Goal: Information Seeking & Learning: Learn about a topic

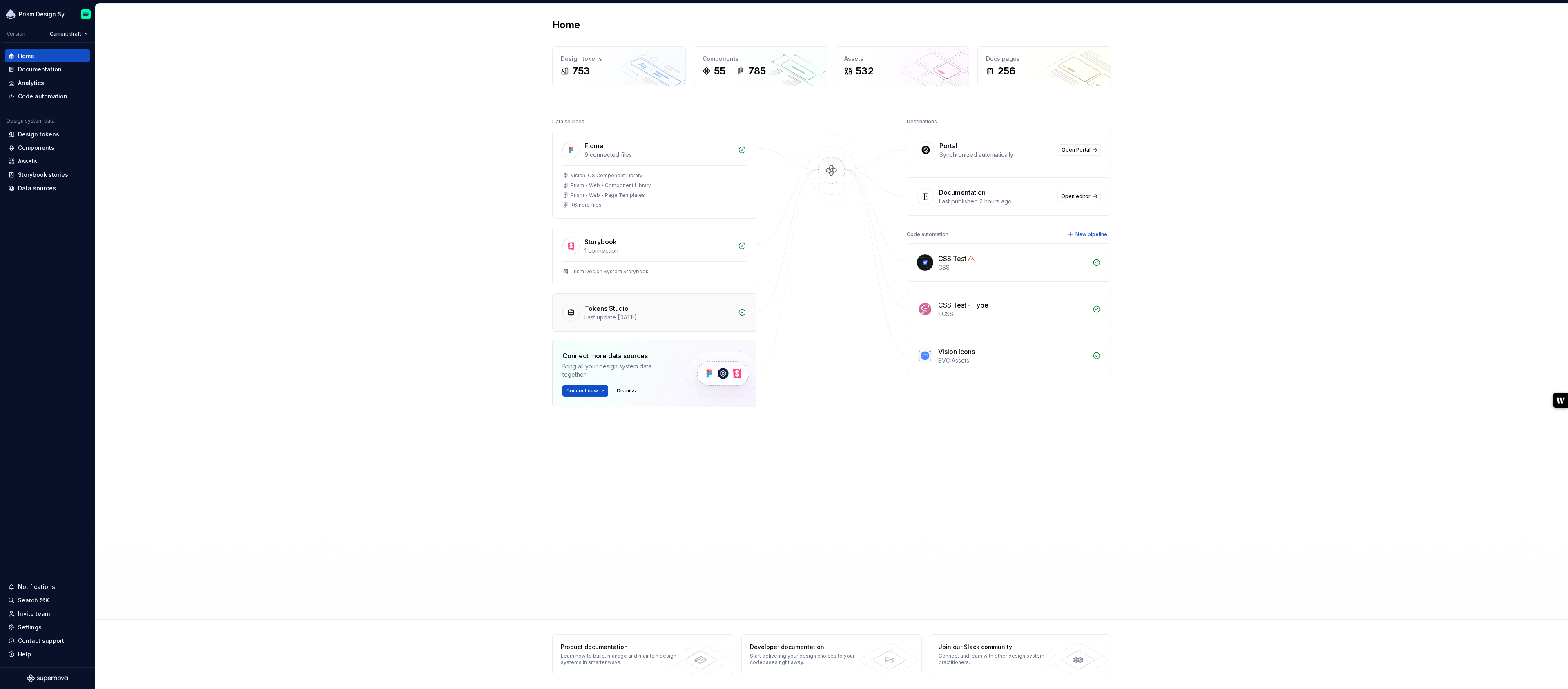
click at [663, 313] on div "Last update [DATE]" at bounding box center [659, 317] width 149 height 8
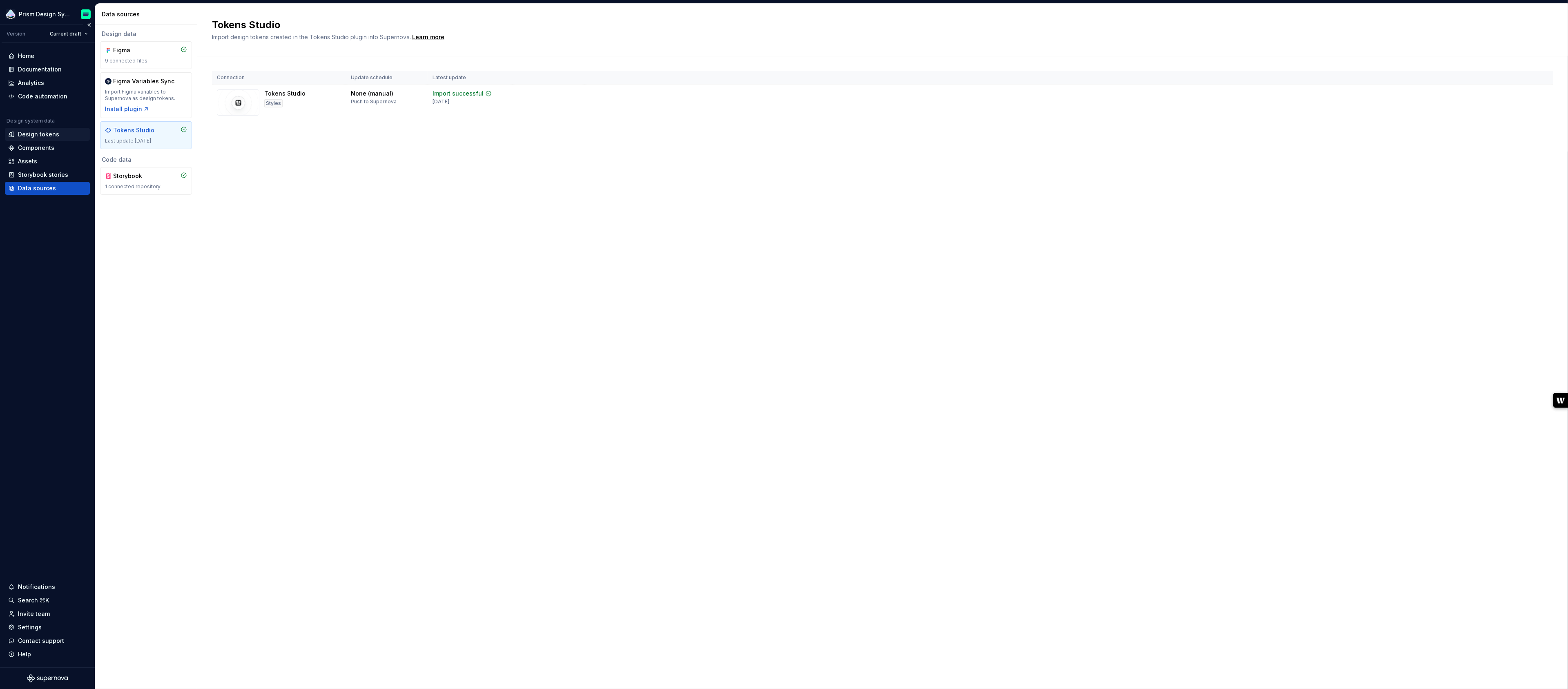
click at [48, 135] on div "Design tokens" at bounding box center [39, 134] width 41 height 8
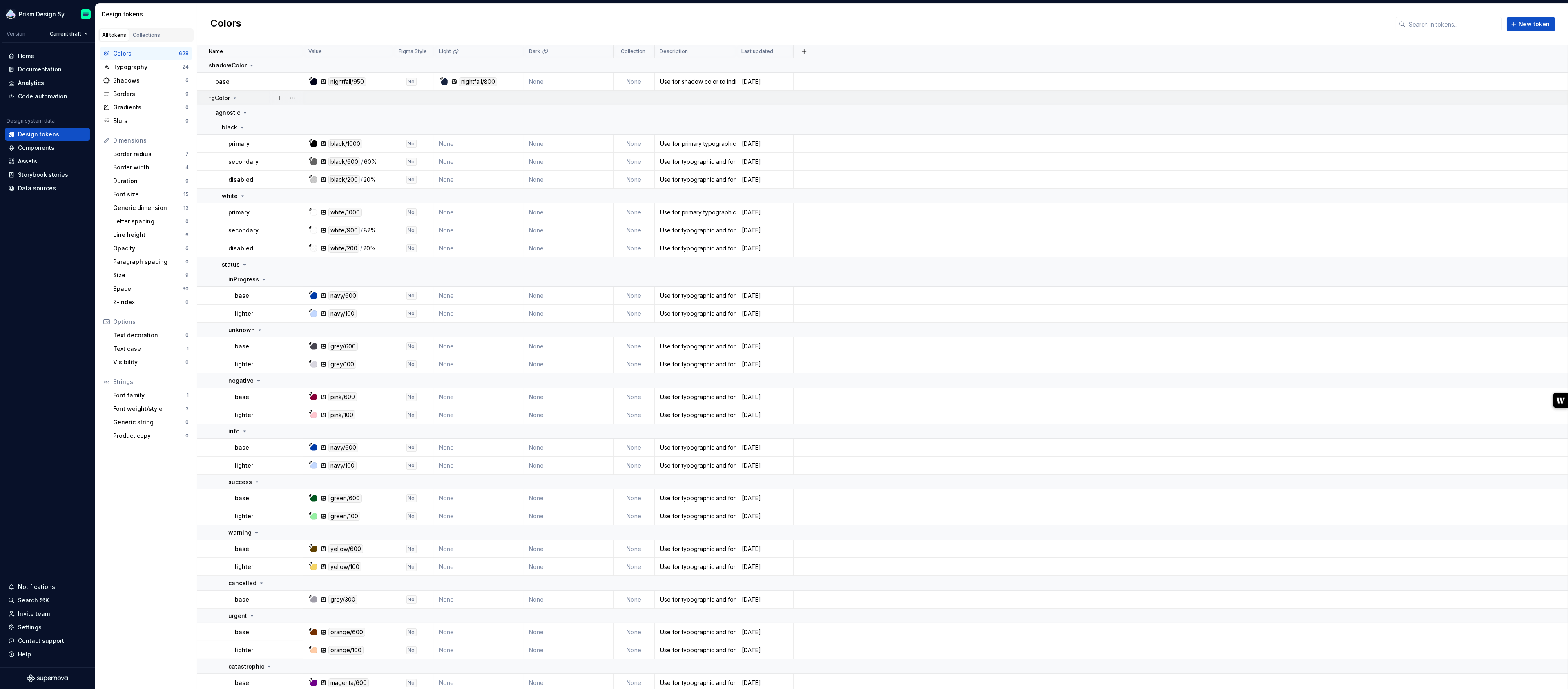
click at [234, 97] on icon at bounding box center [234, 98] width 7 height 7
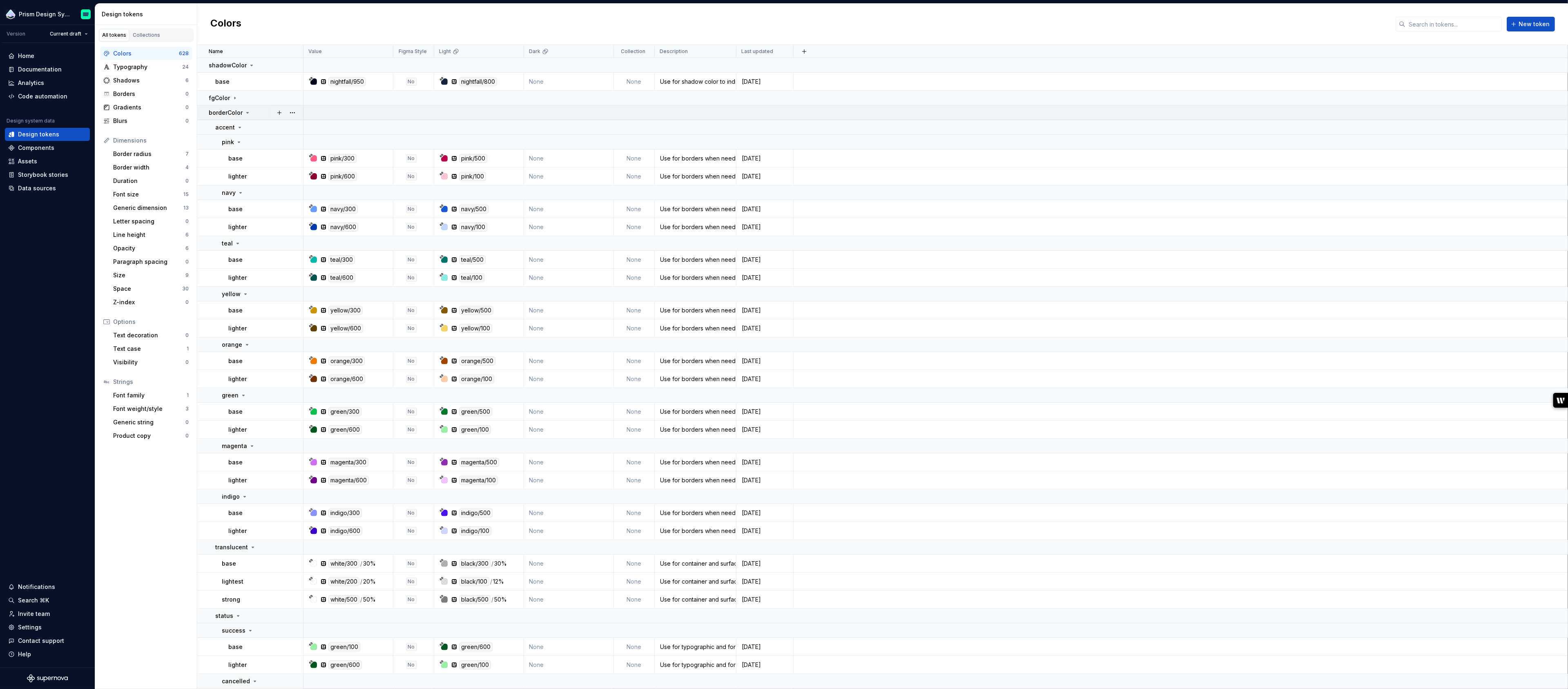
click at [245, 111] on icon at bounding box center [247, 113] width 7 height 7
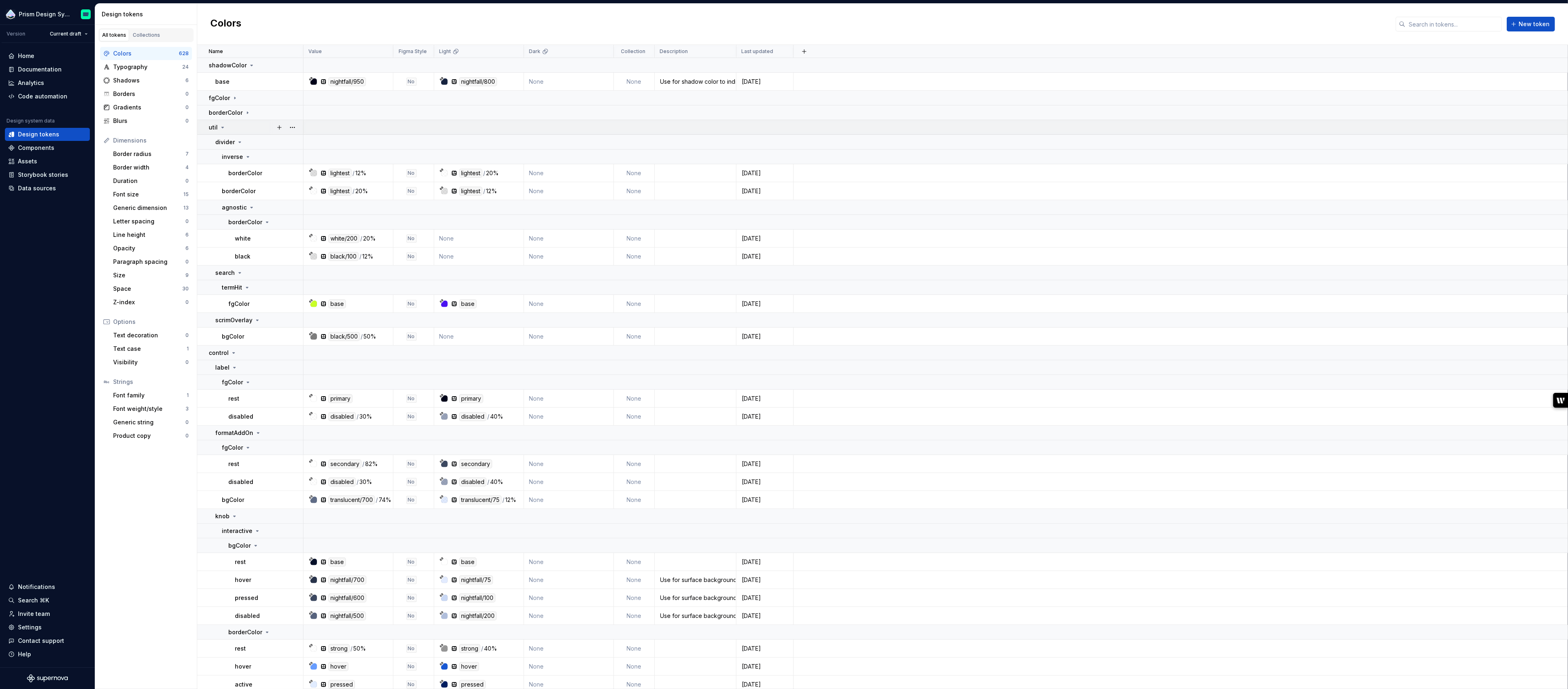
click at [220, 125] on icon at bounding box center [222, 127] width 7 height 7
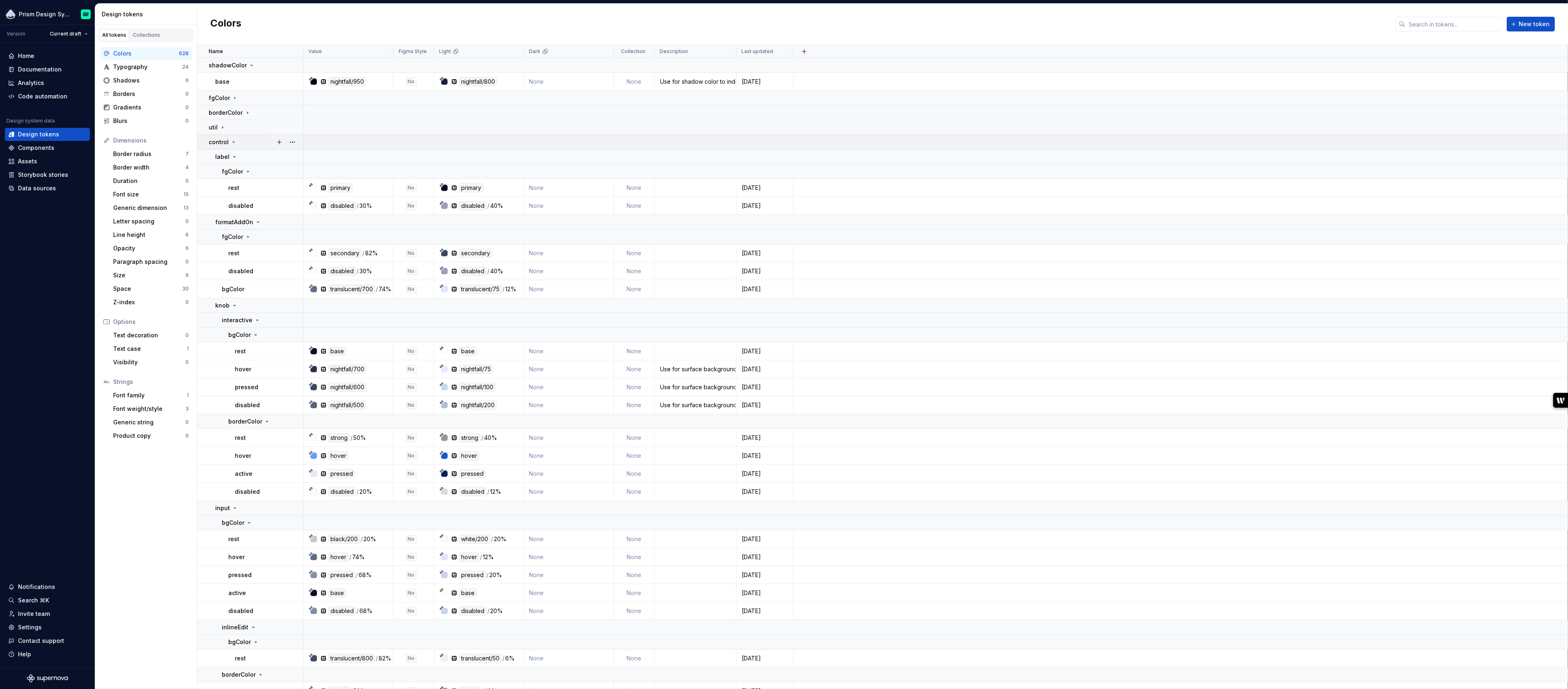
click at [233, 142] on icon at bounding box center [233, 142] width 2 height 1
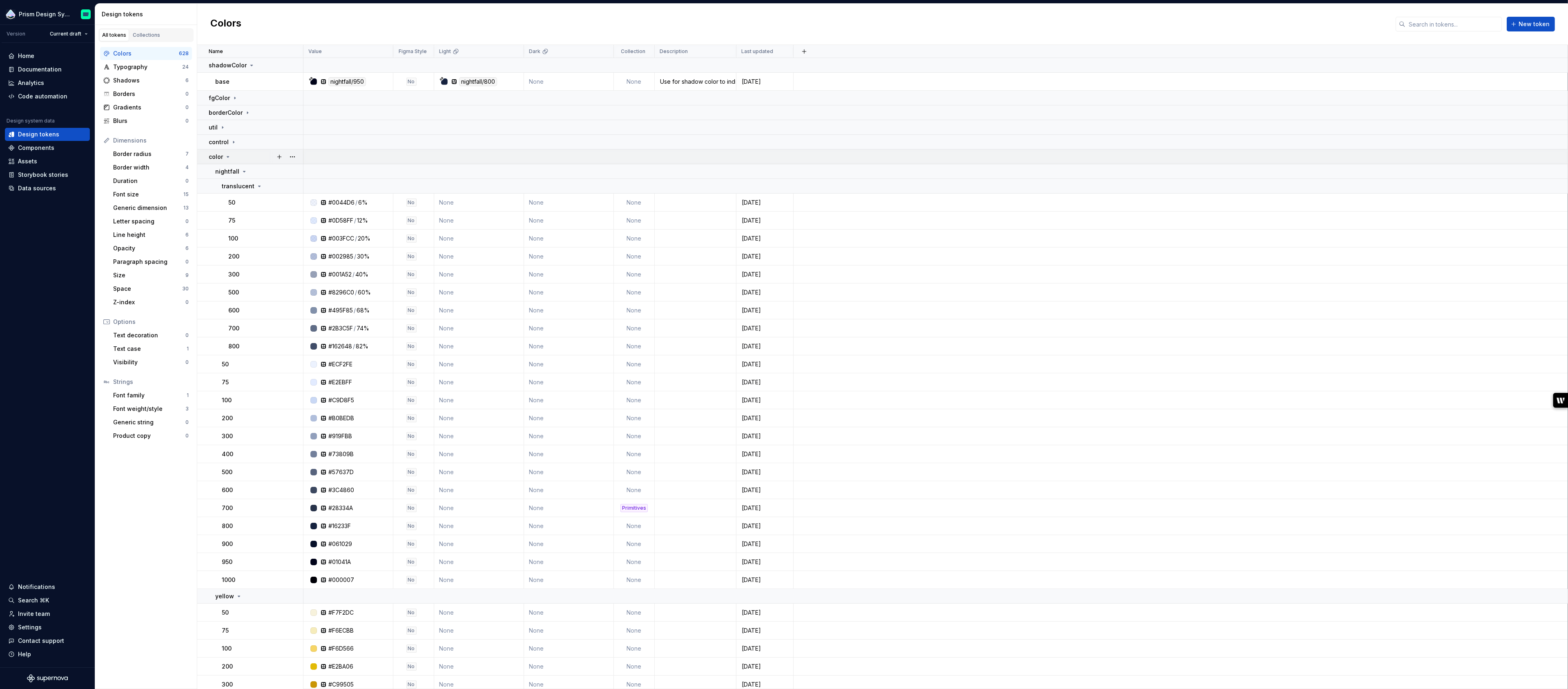
click at [226, 155] on icon at bounding box center [228, 156] width 7 height 7
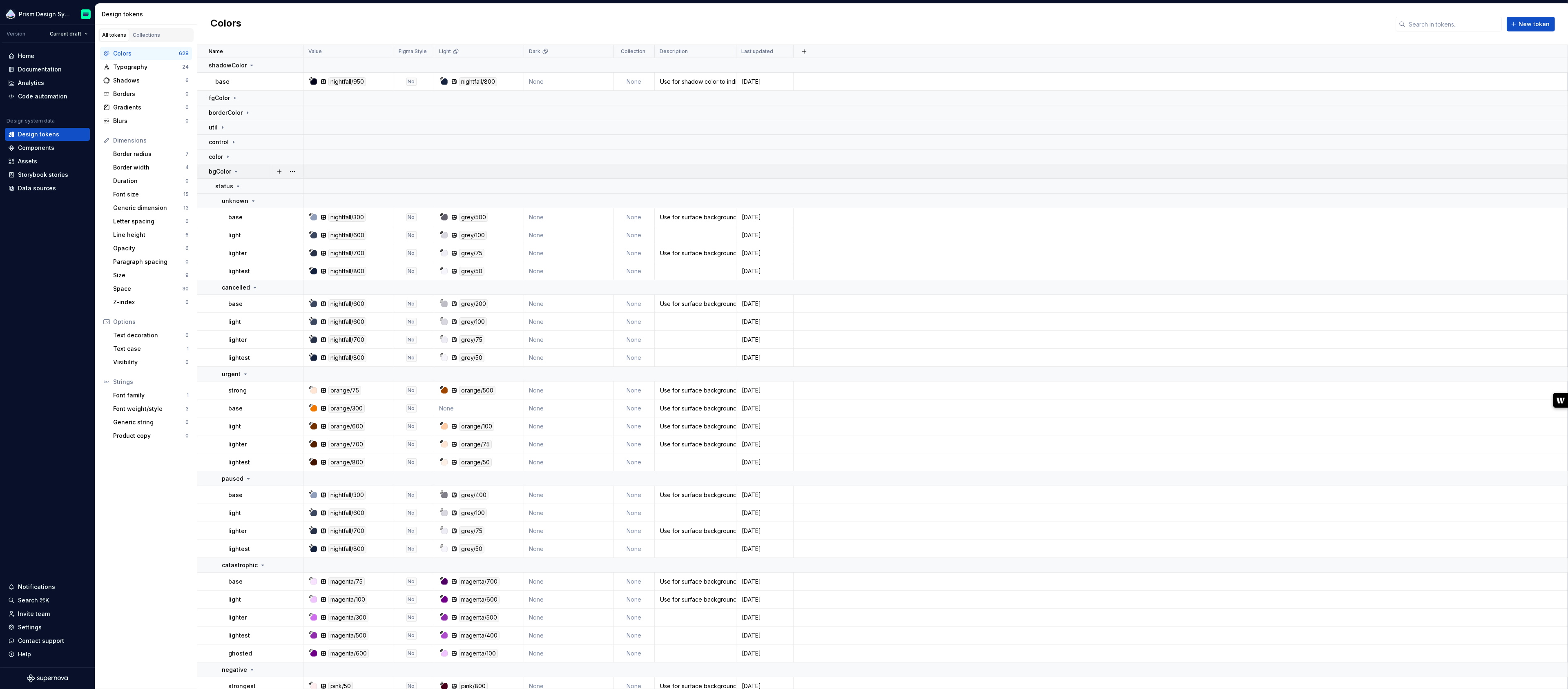
click at [234, 170] on icon at bounding box center [236, 171] width 7 height 7
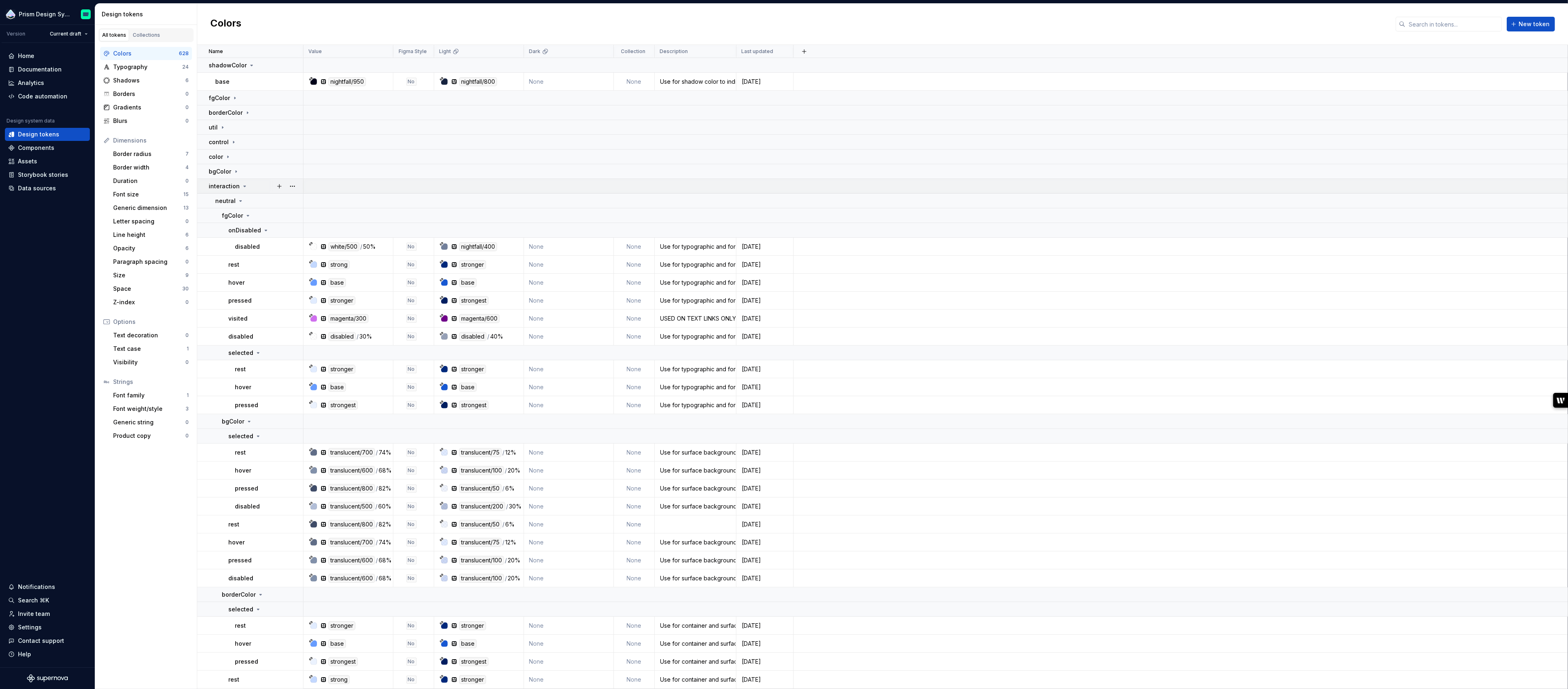
click at [244, 186] on icon at bounding box center [245, 186] width 2 height 1
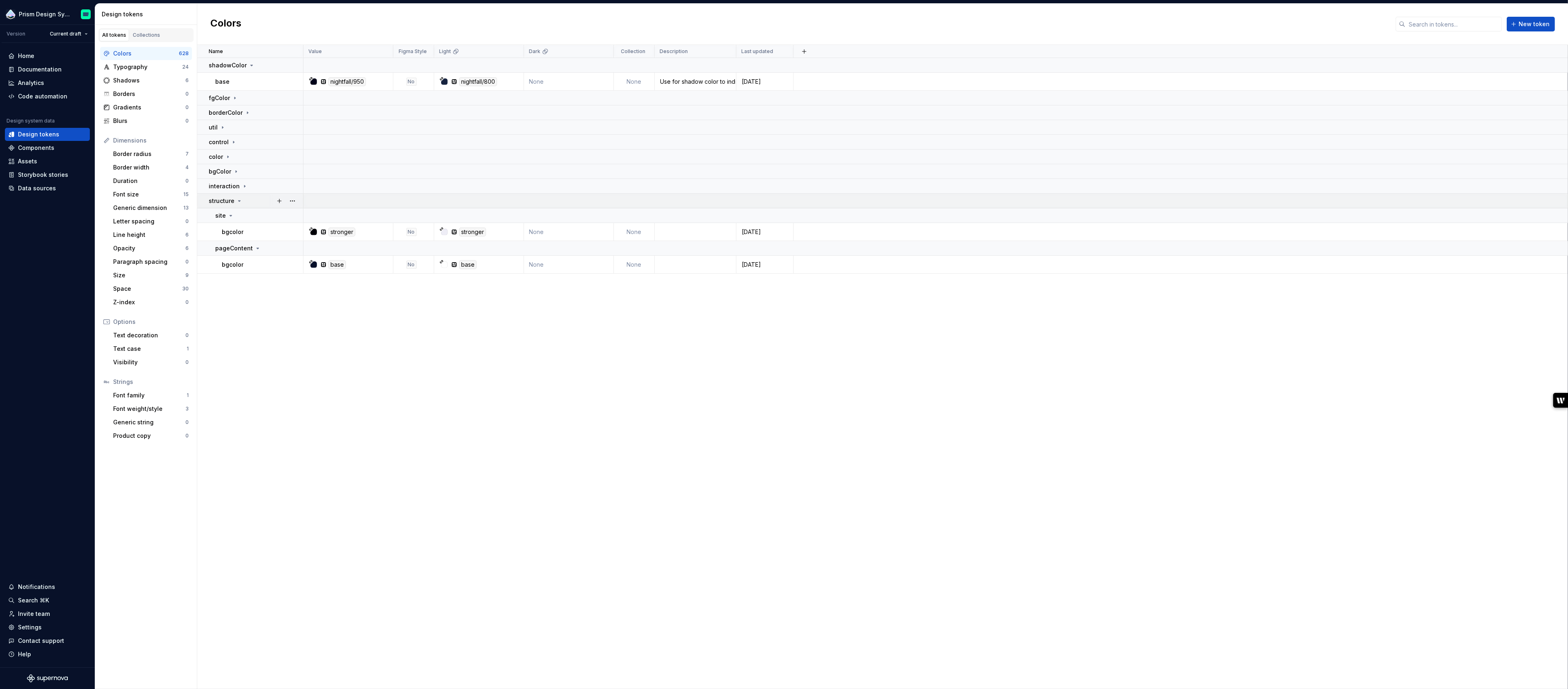
click at [239, 201] on icon at bounding box center [239, 201] width 7 height 7
click at [249, 64] on icon at bounding box center [251, 65] width 7 height 7
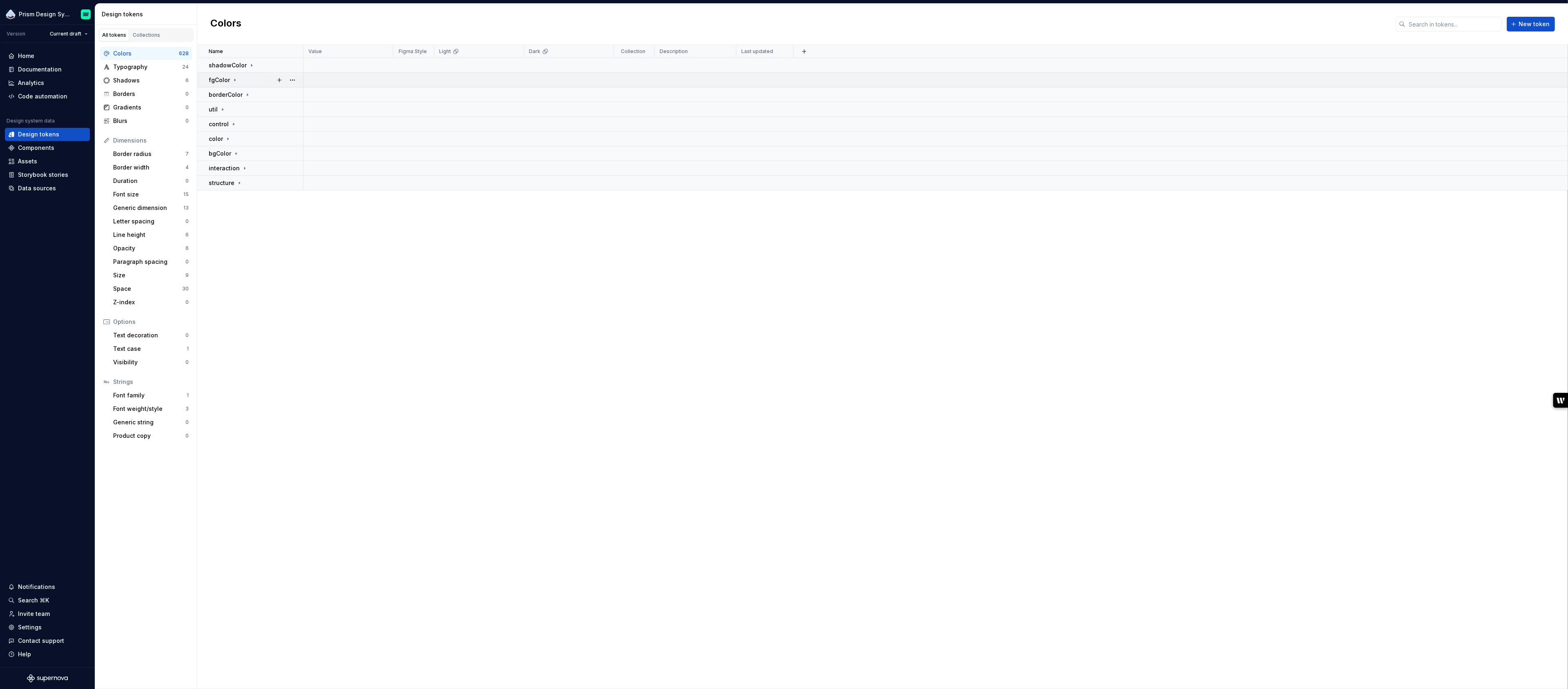
click at [234, 79] on icon at bounding box center [234, 80] width 7 height 7
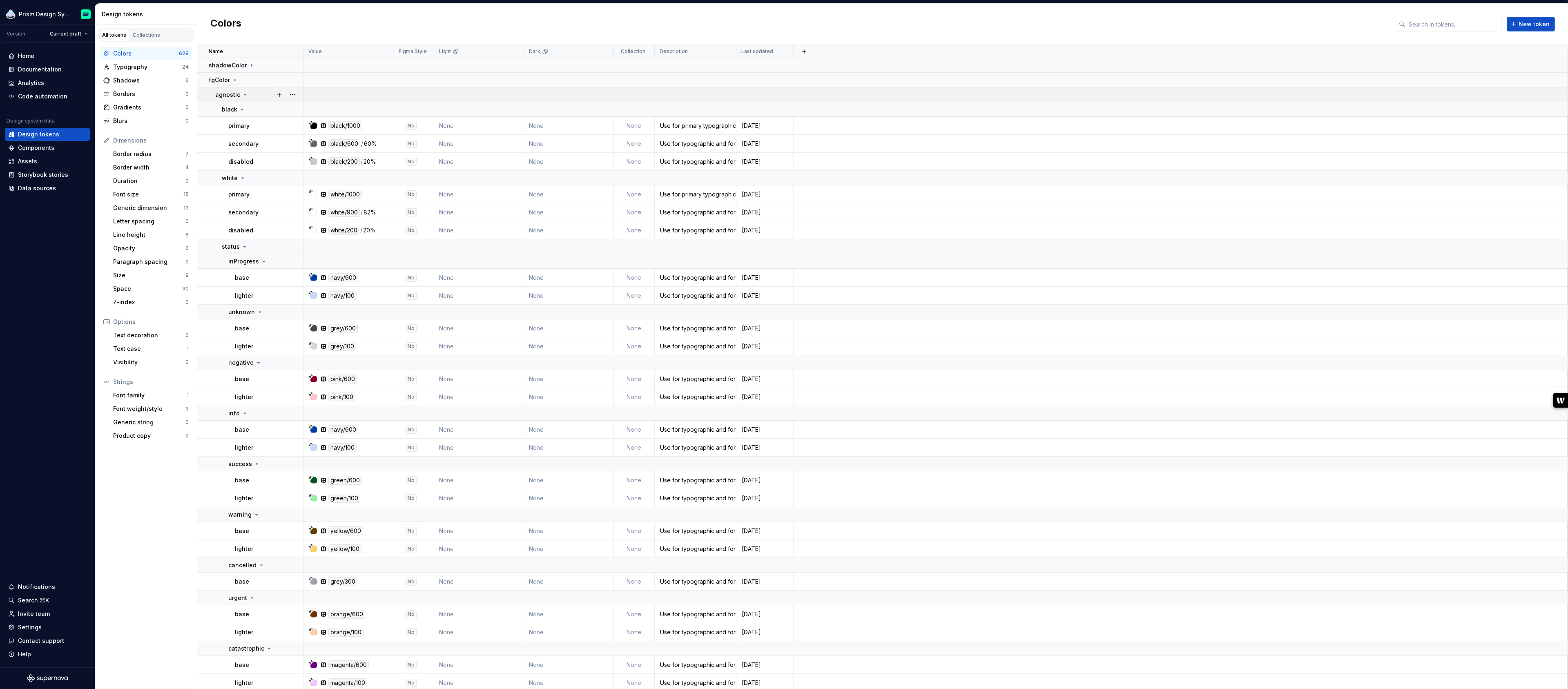
click at [244, 95] on icon at bounding box center [245, 94] width 7 height 7
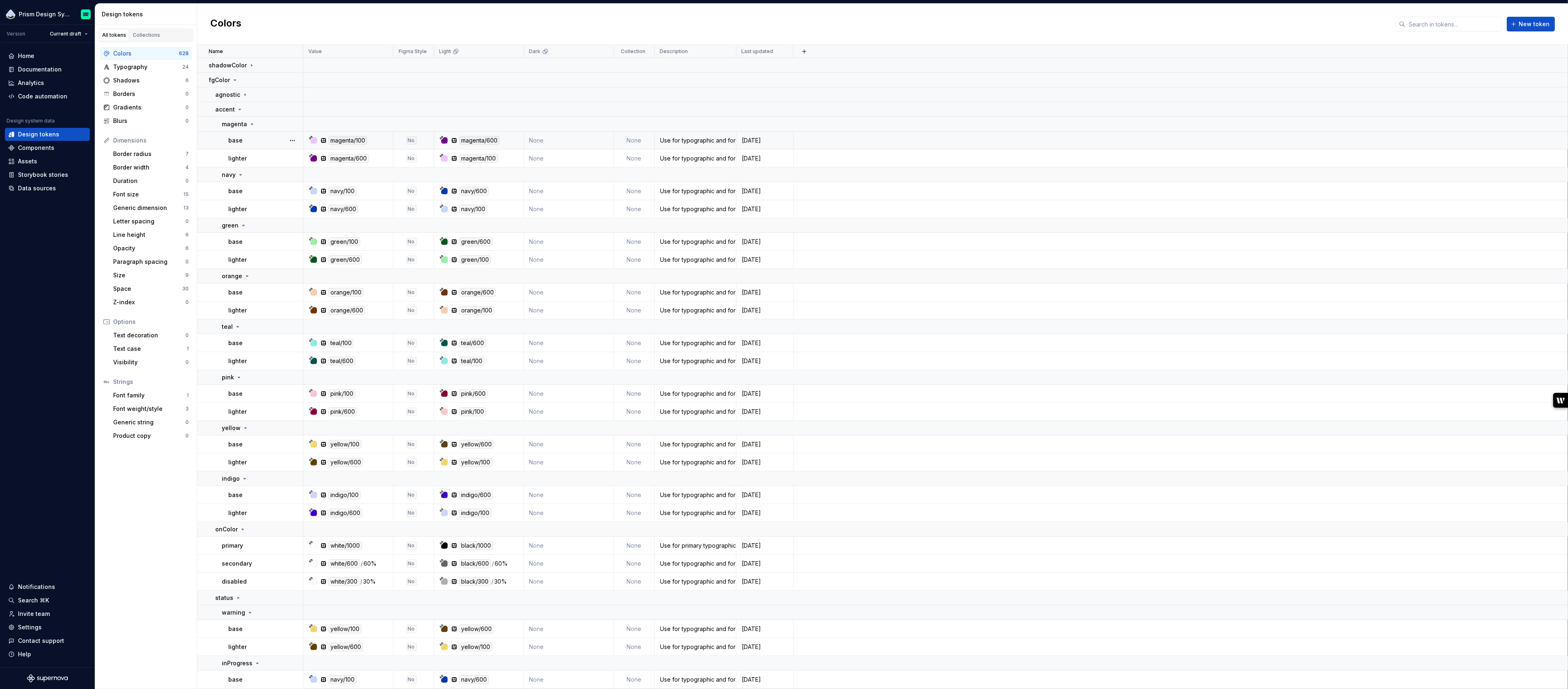
click at [541, 140] on td "None" at bounding box center [569, 141] width 90 height 18
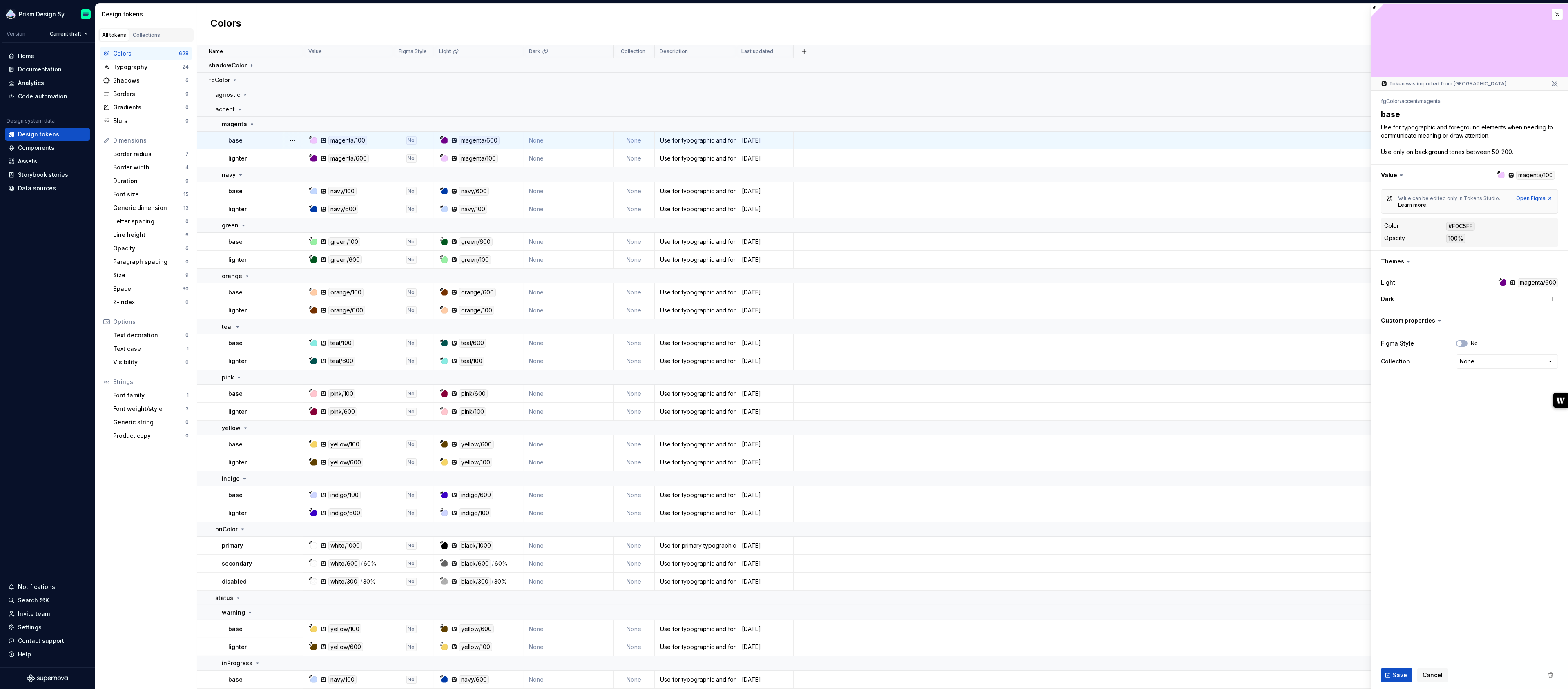
type textarea "*"
click at [1485, 362] on html "Prism Design System Version Current draft Home Documentation Analytics Code aut…" at bounding box center [784, 344] width 1568 height 689
click at [1391, 383] on html "Prism Design System Version Current draft Home Documentation Analytics Code aut…" at bounding box center [784, 344] width 1568 height 689
click at [1558, 12] on button "button" at bounding box center [1557, 14] width 12 height 12
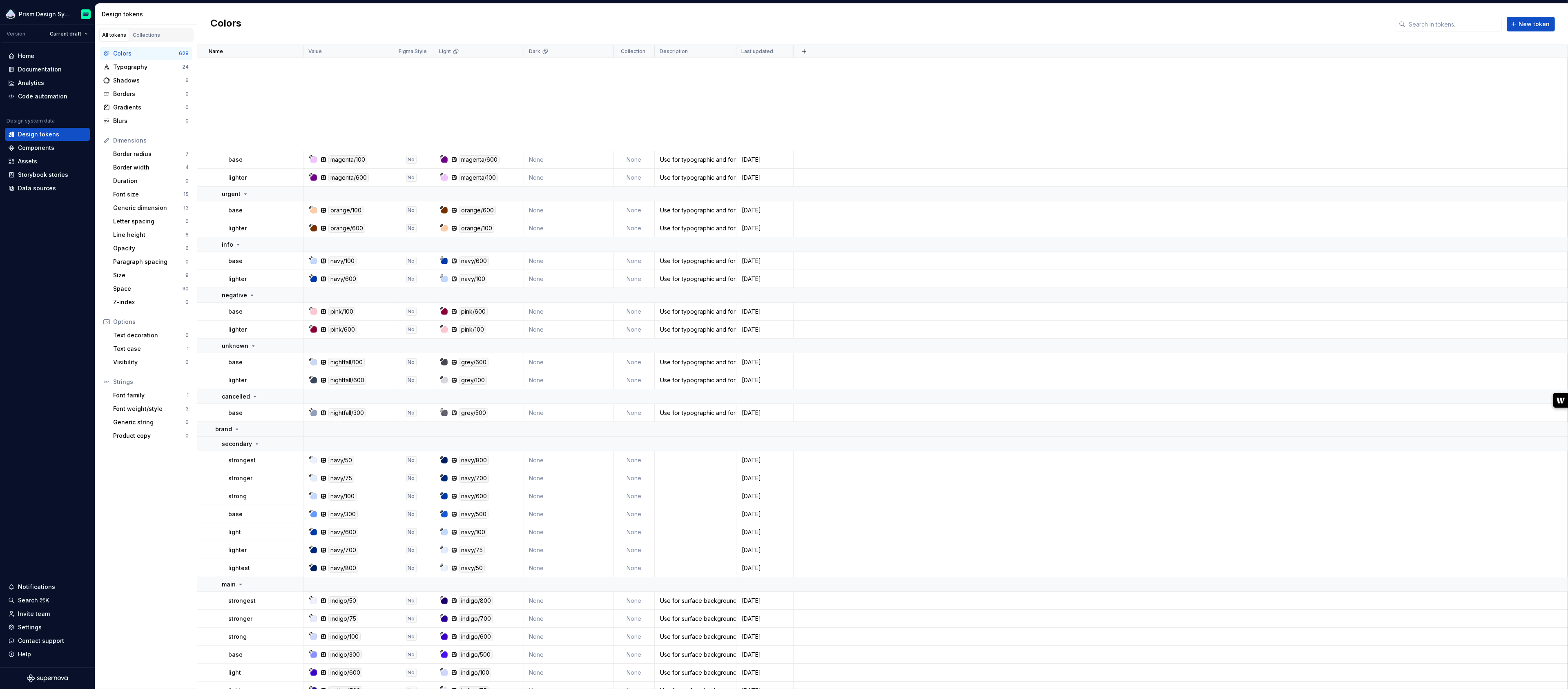
scroll to position [940, 0]
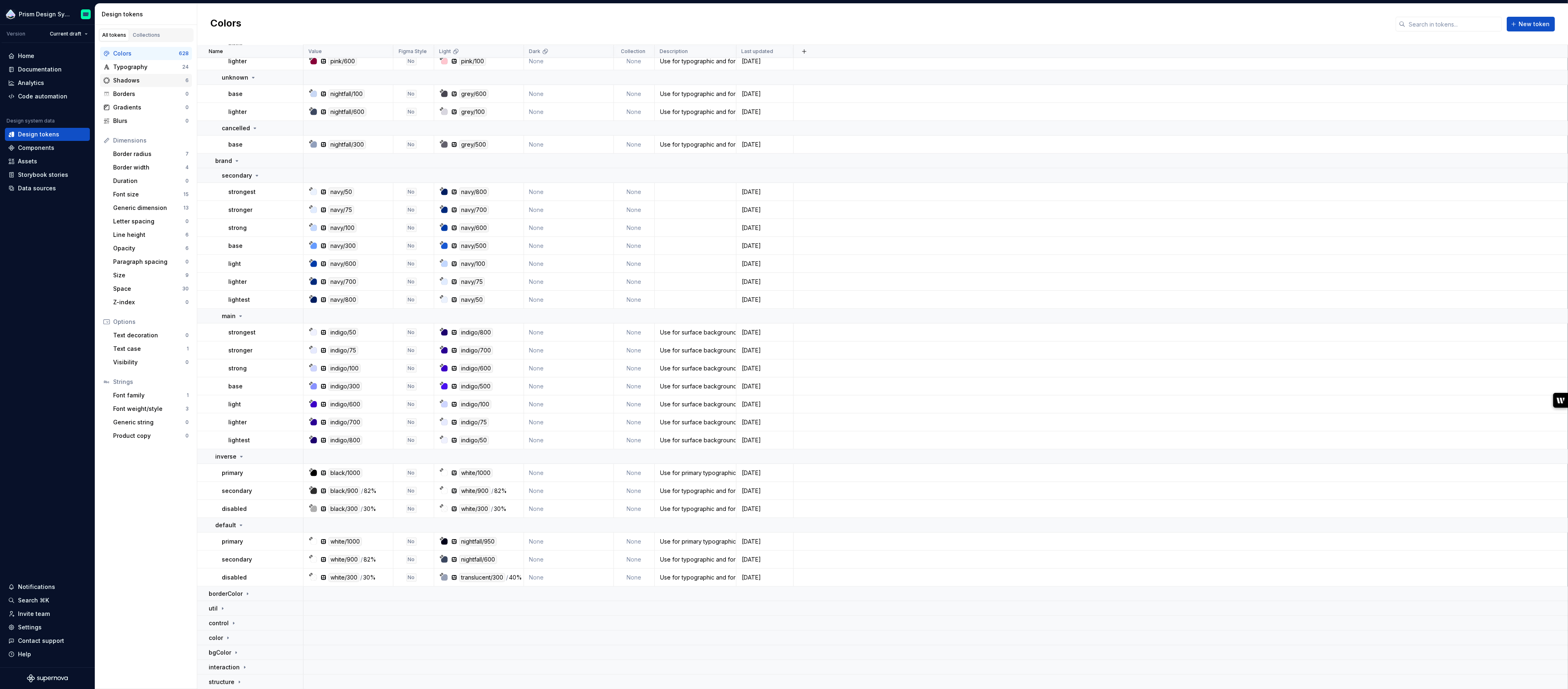
click at [132, 79] on div "Shadows" at bounding box center [149, 80] width 72 height 8
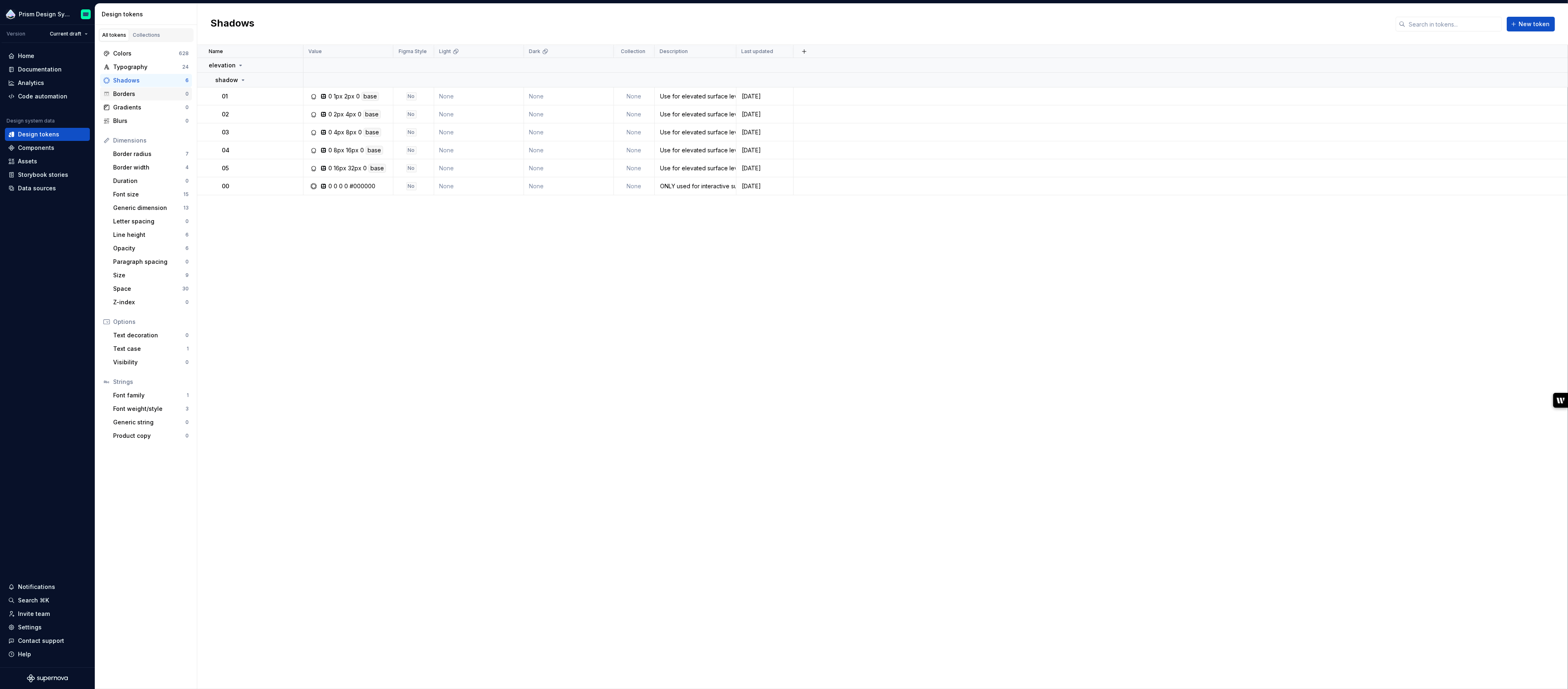
click at [136, 93] on div "Borders" at bounding box center [149, 94] width 72 height 8
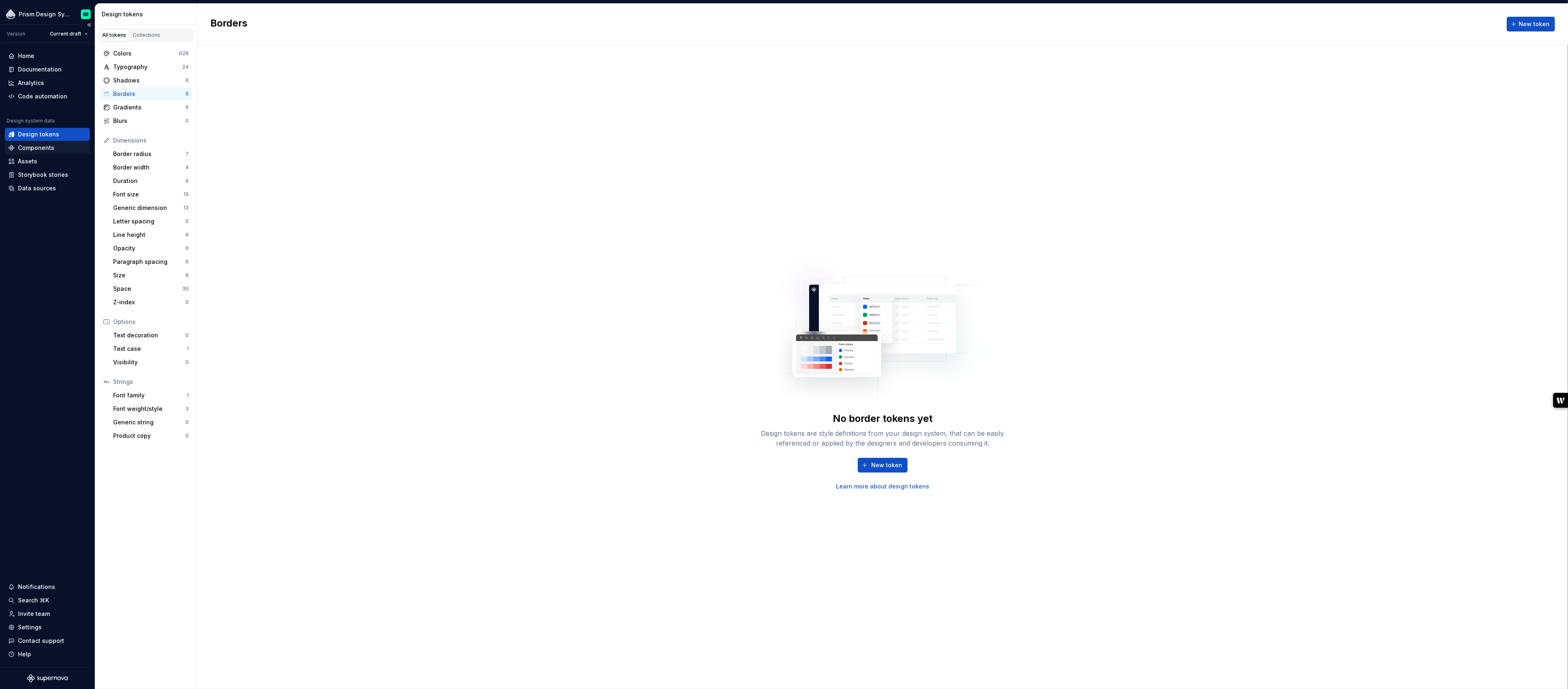
click at [35, 146] on div "Components" at bounding box center [37, 147] width 37 height 8
